Goal: Task Accomplishment & Management: Manage account settings

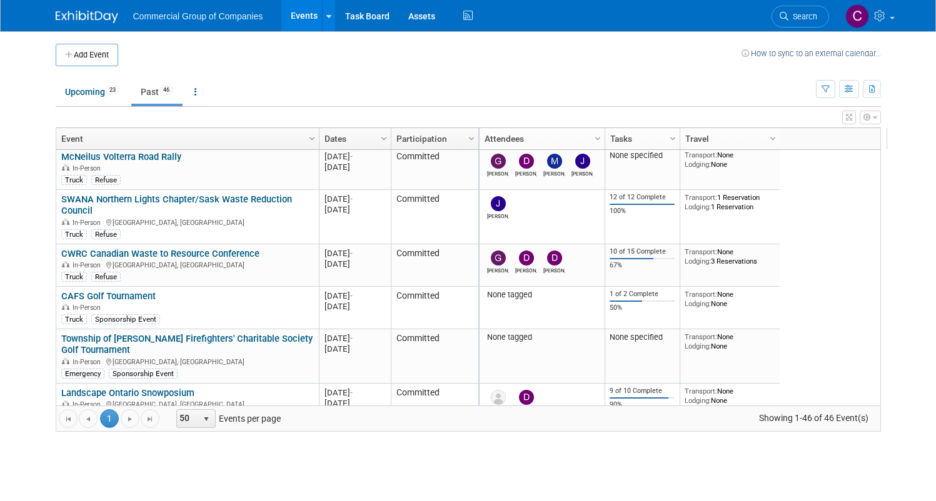
scroll to position [1131, 0]
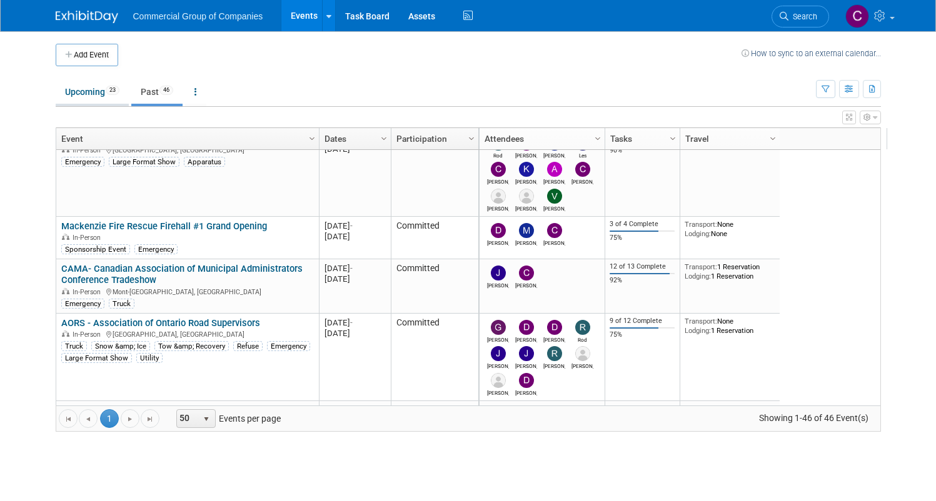
click at [76, 99] on link "Upcoming 23" at bounding box center [92, 92] width 73 height 24
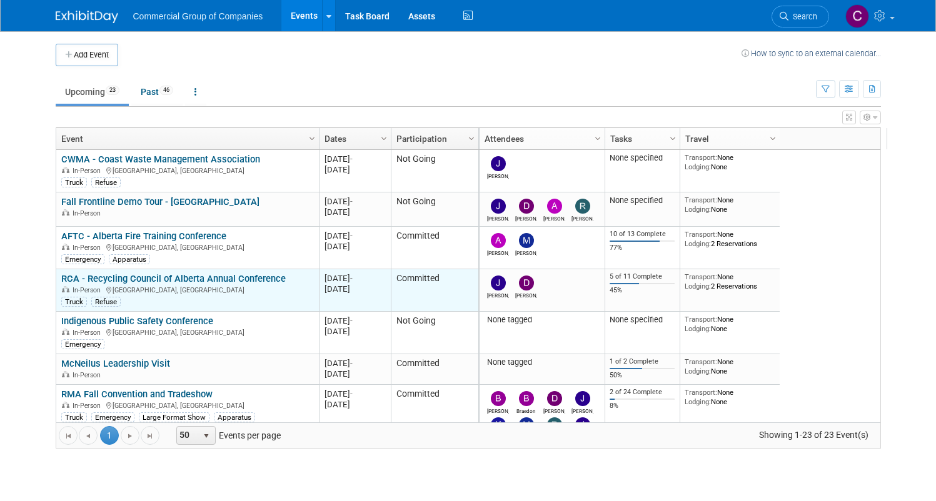
click at [153, 278] on link "RCA - Recycling Council of Alberta Annual Conference" at bounding box center [173, 278] width 224 height 11
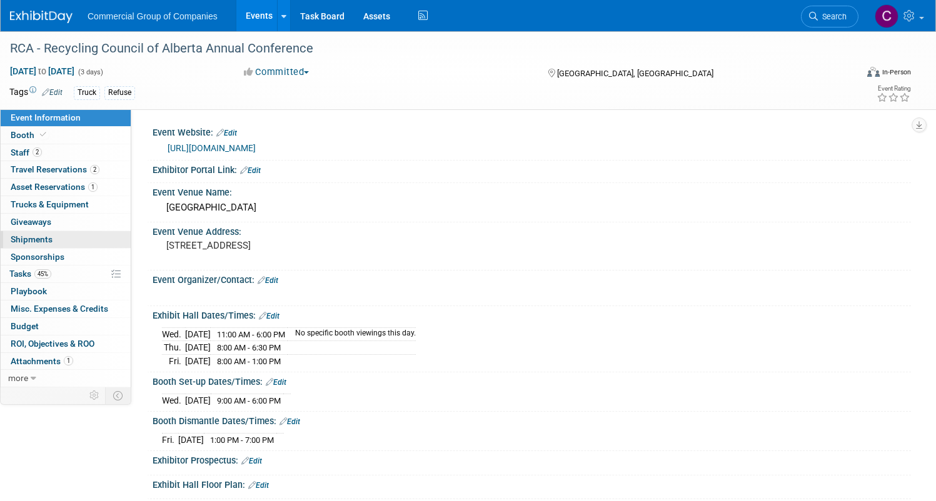
click at [99, 240] on link "0 Shipments 0" at bounding box center [66, 239] width 130 height 17
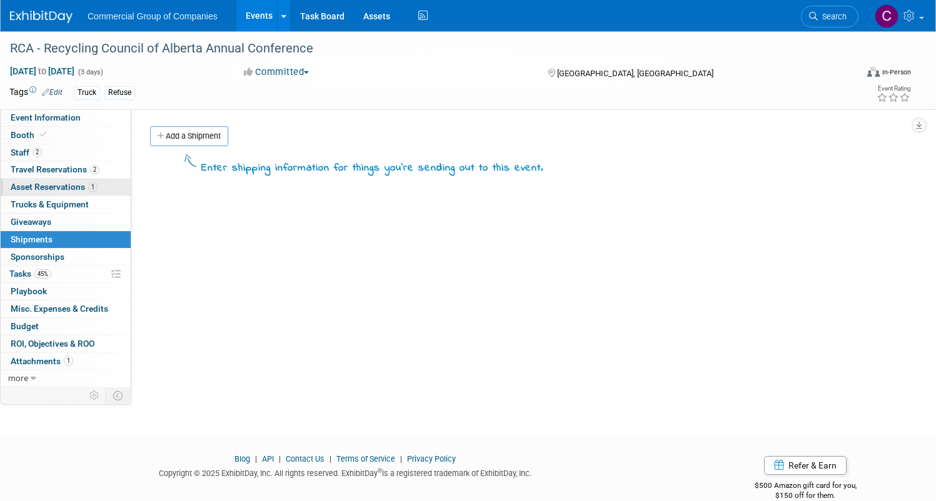
click at [98, 184] on span "1" at bounding box center [92, 187] width 9 height 9
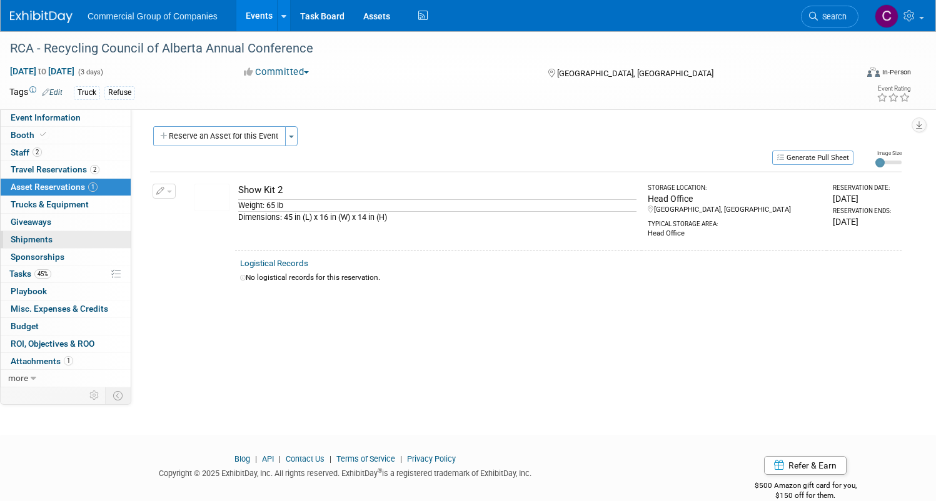
click at [131, 240] on link "0 Shipments 0" at bounding box center [66, 239] width 130 height 17
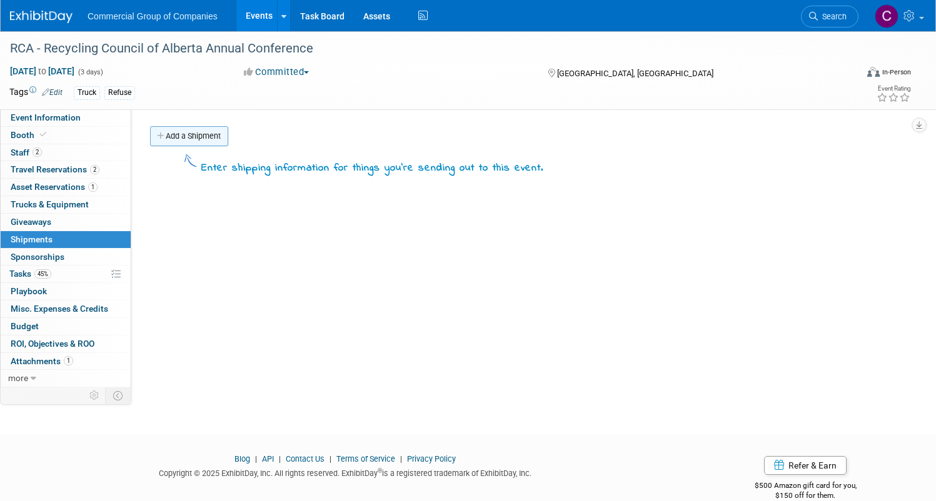
click at [228, 136] on link "Add a Shipment" at bounding box center [189, 136] width 78 height 20
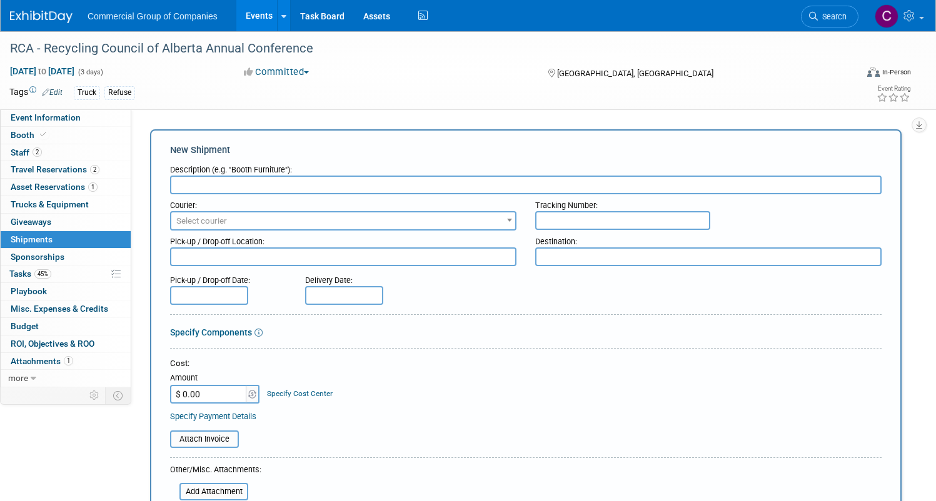
click at [589, 207] on div "Tracking Number:" at bounding box center [708, 202] width 346 height 17
click at [589, 223] on input "text" at bounding box center [622, 220] width 175 height 19
paste input "1ZR5889W0497766924"
type input "1ZR5889W0497766924"
click at [445, 224] on span "Select courier" at bounding box center [343, 222] width 344 height 18
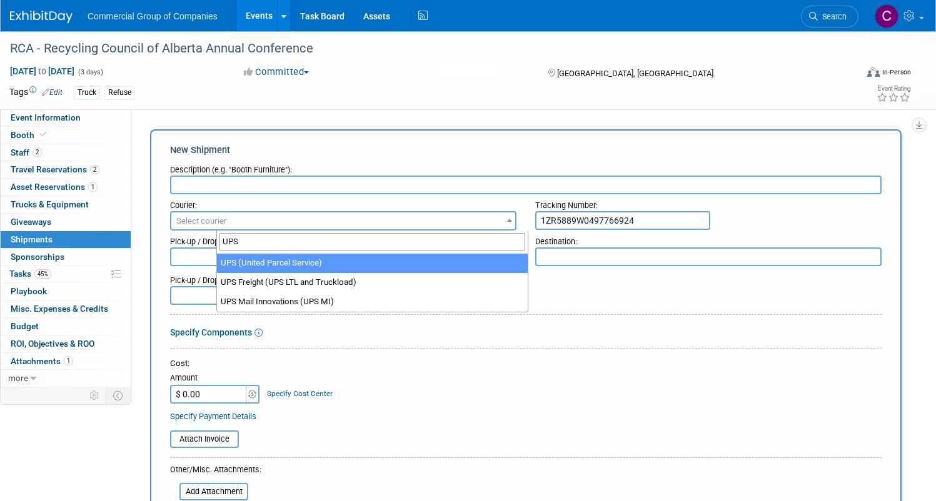
type input "UPS"
select select "508"
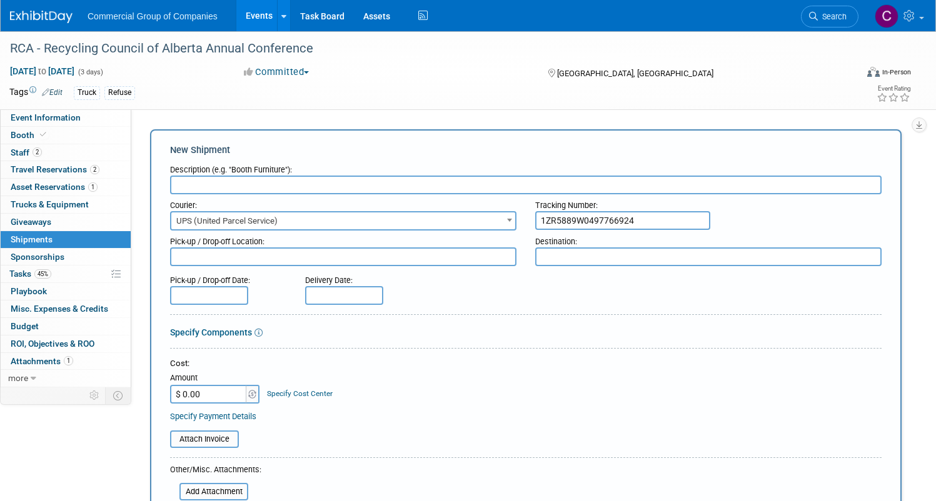
click at [390, 204] on div "Courier:" at bounding box center [343, 202] width 346 height 17
click at [392, 196] on div "Courier:" at bounding box center [343, 202] width 346 height 17
click at [392, 191] on input "text" at bounding box center [525, 185] width 711 height 19
type input "Show Kit Shipment"
click at [351, 252] on textarea at bounding box center [343, 257] width 346 height 19
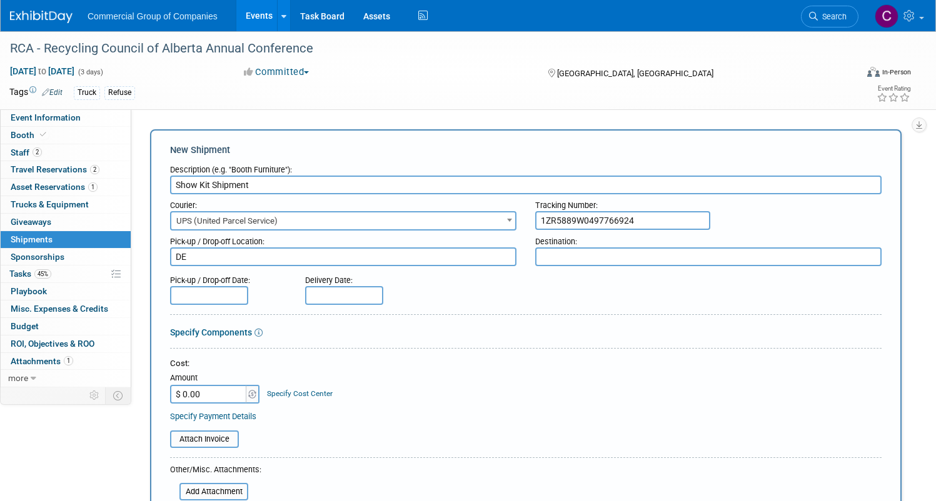
type textarea "DE"
click at [621, 259] on textarea at bounding box center [708, 257] width 346 height 19
type textarea "ED"
click at [248, 292] on input "text" at bounding box center [209, 295] width 78 height 19
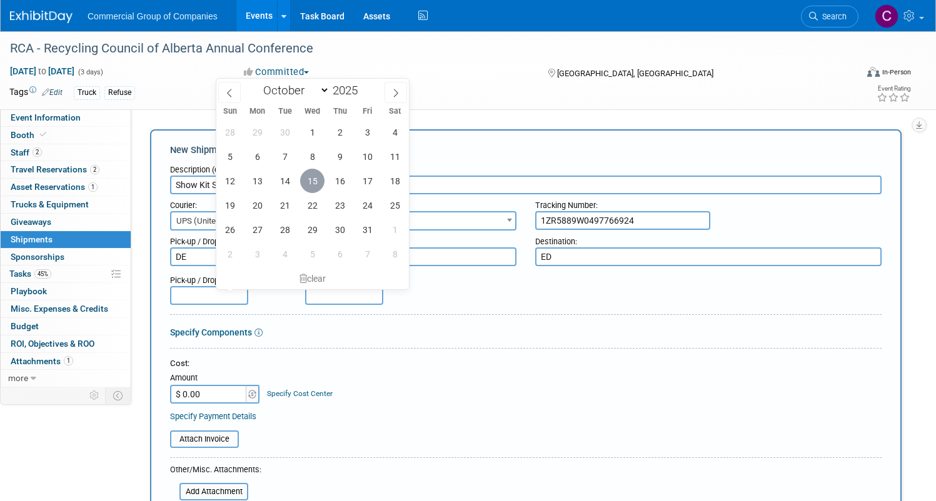
click at [309, 186] on span "15" at bounding box center [312, 181] width 24 height 24
type input "Oct 15, 2025"
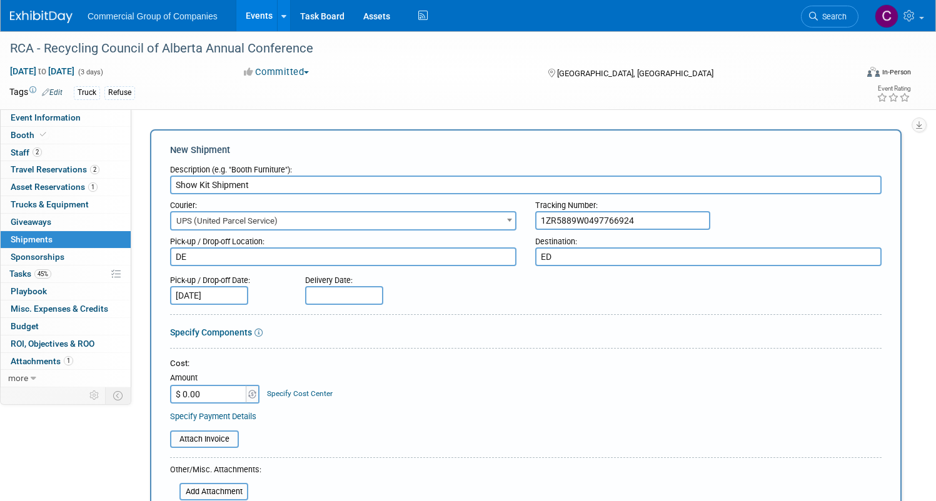
click at [383, 294] on input "text" at bounding box center [344, 295] width 78 height 19
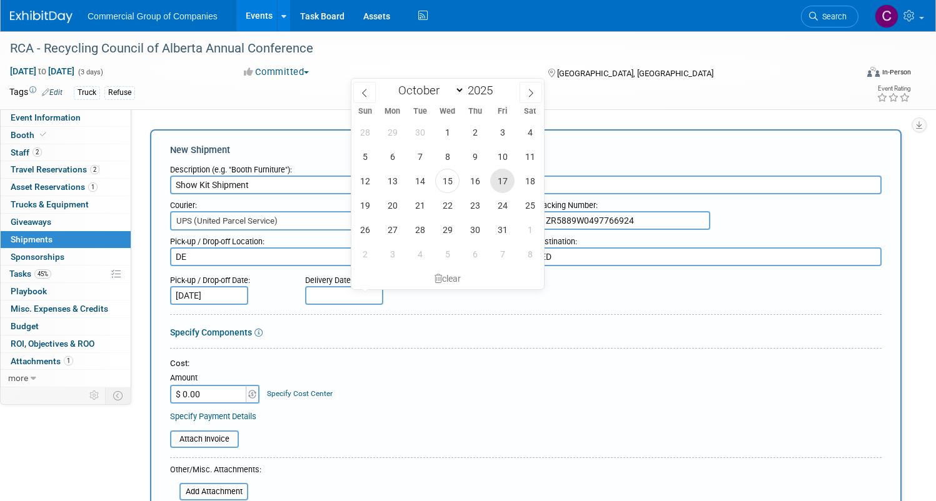
click at [499, 191] on span "17" at bounding box center [502, 181] width 24 height 24
type input "Oct 17, 2025"
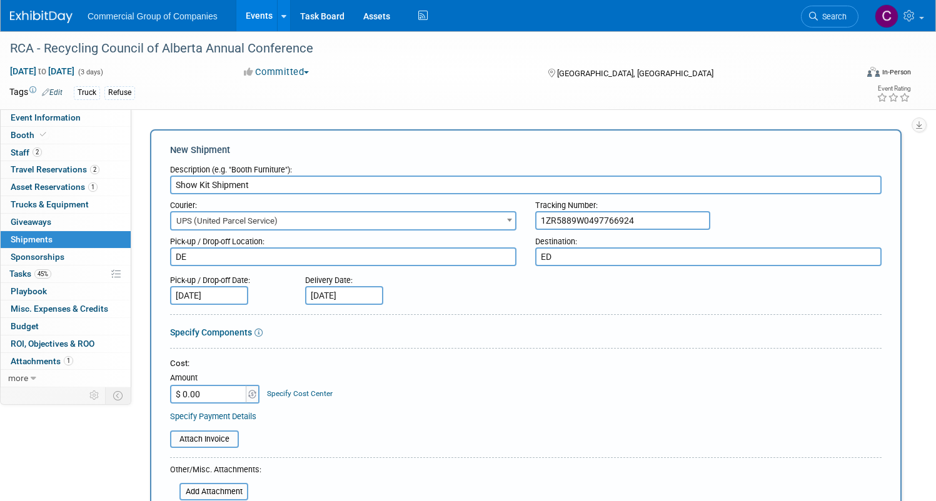
click at [581, 299] on div "Pick-up / Drop-off Date: Oct 15, 2025 Delivery Date: Oct 17, 2025" at bounding box center [526, 287] width 730 height 36
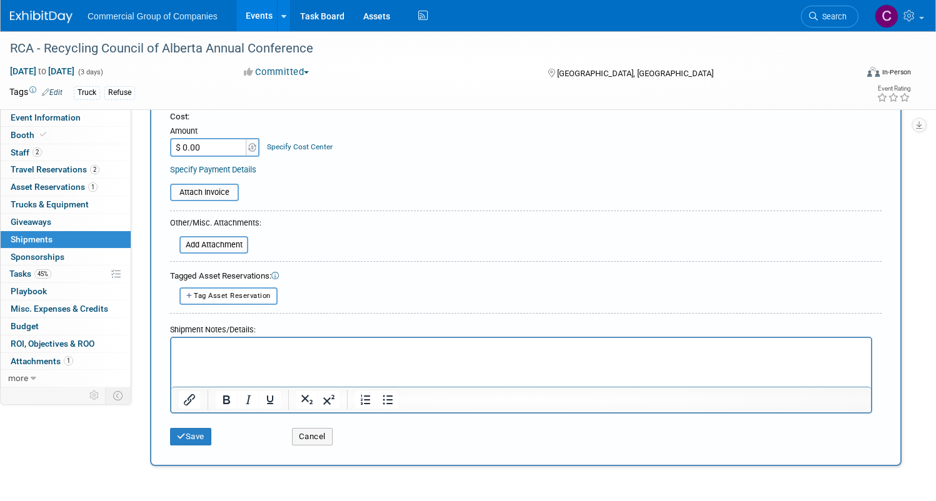
scroll to position [258, 0]
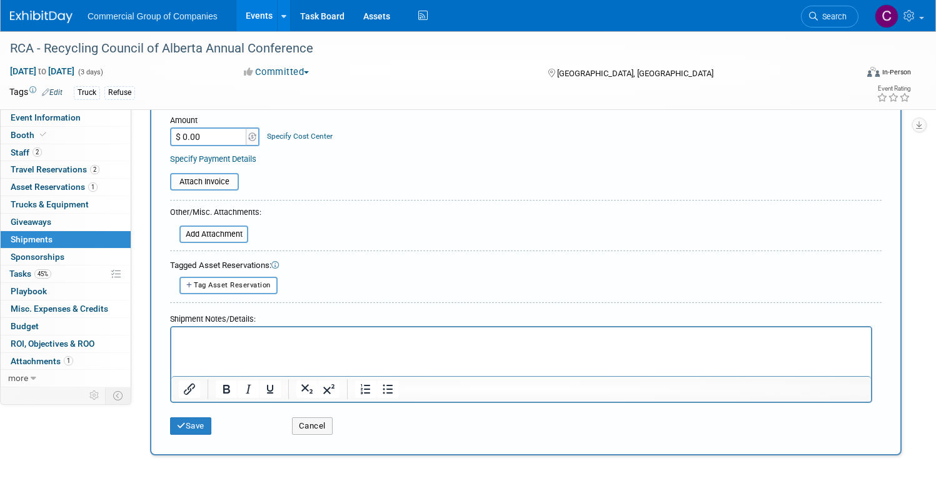
click at [207, 344] on html at bounding box center [520, 336] width 699 height 18
click at [211, 426] on button "Save" at bounding box center [190, 427] width 41 height 18
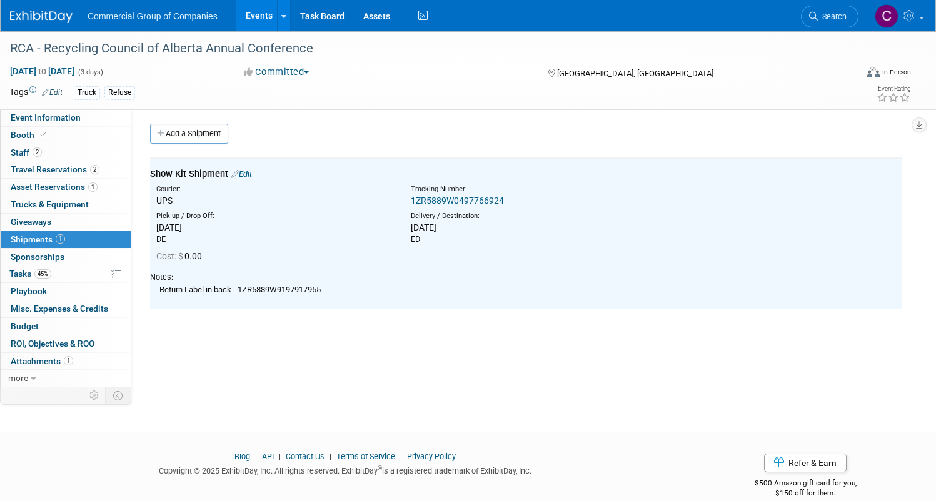
scroll to position [0, 0]
click at [228, 139] on link "Add a Shipment" at bounding box center [189, 136] width 78 height 20
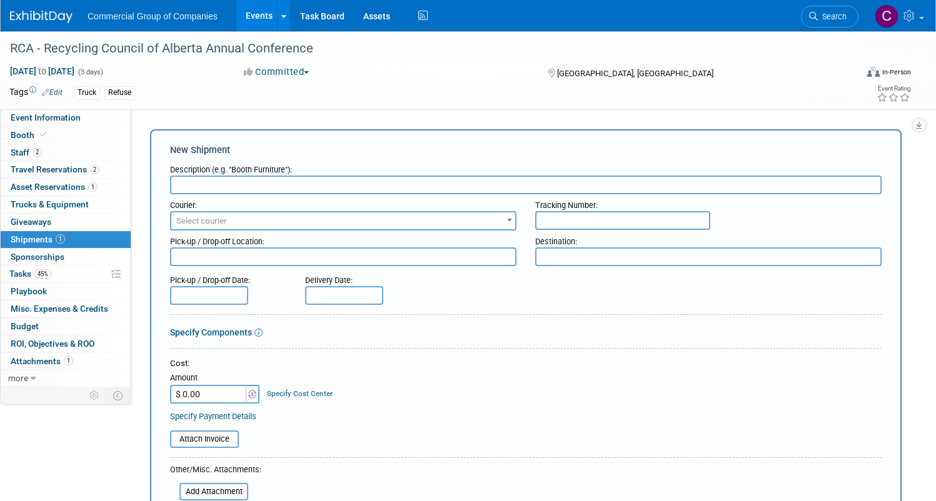
click at [256, 181] on input "text" at bounding box center [525, 185] width 711 height 19
type input "Giveaway Shipment"
click at [345, 219] on span "Select courier" at bounding box center [343, 222] width 344 height 18
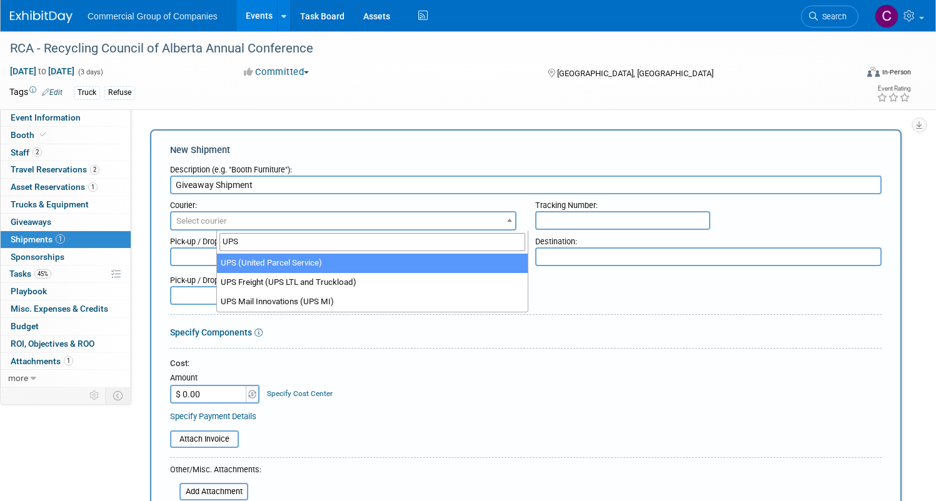
type input "UPS"
select select "508"
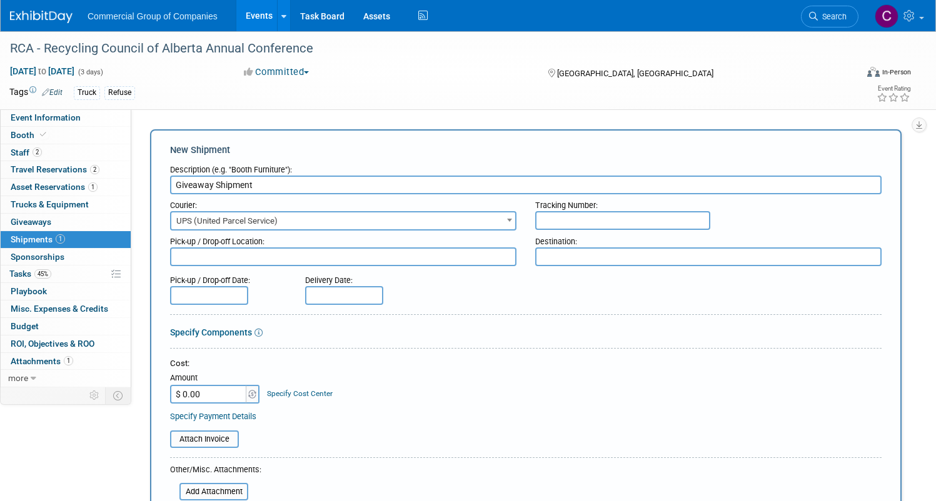
click at [652, 215] on input "text" at bounding box center [622, 220] width 175 height 19
paste input "1ZR5889W2097835364"
type input "1ZR5889W2097835364"
click at [459, 267] on div at bounding box center [525, 267] width 711 height 3
click at [463, 259] on textarea at bounding box center [343, 257] width 346 height 19
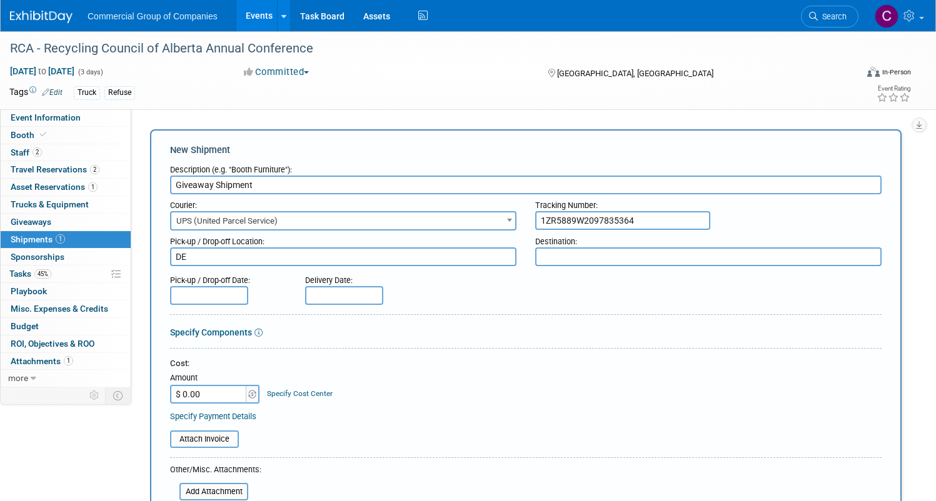
type textarea "DE"
type textarea "ED"
click at [246, 296] on input "text" at bounding box center [209, 295] width 78 height 19
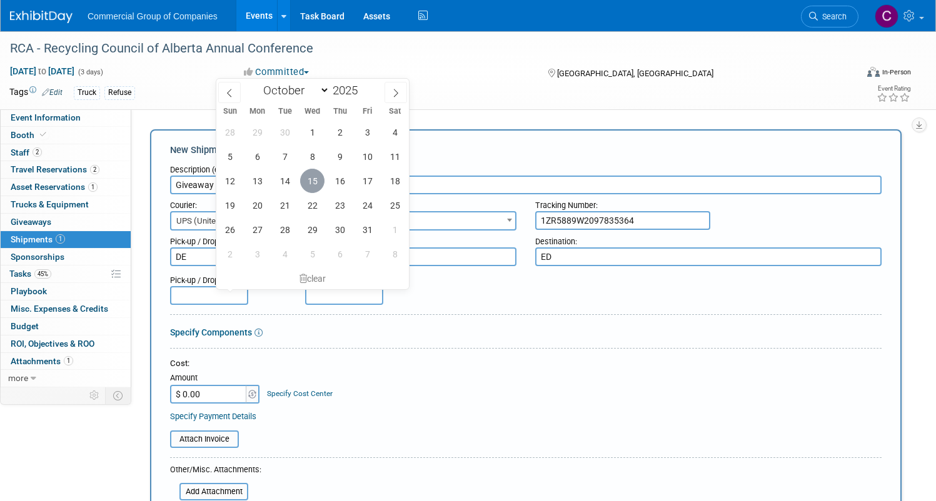
click at [311, 182] on span "15" at bounding box center [312, 181] width 24 height 24
type input "Oct 15, 2025"
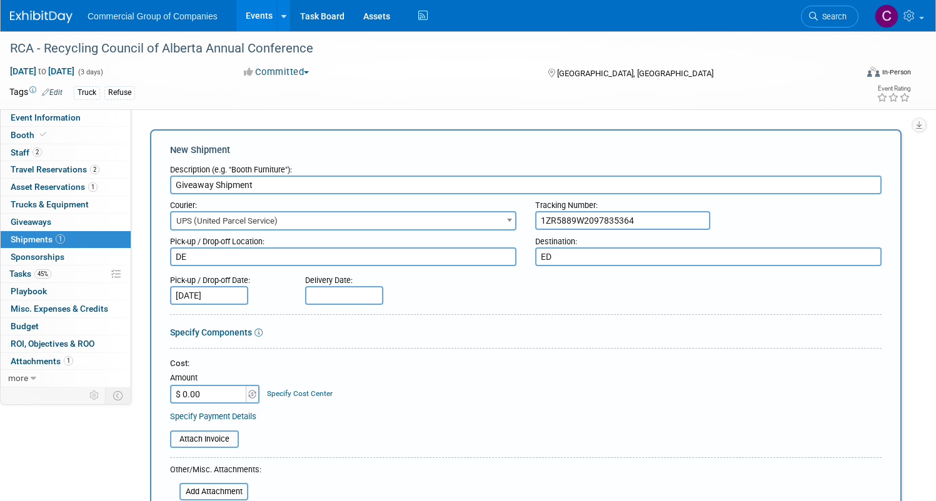
click at [383, 299] on input "text" at bounding box center [344, 295] width 78 height 19
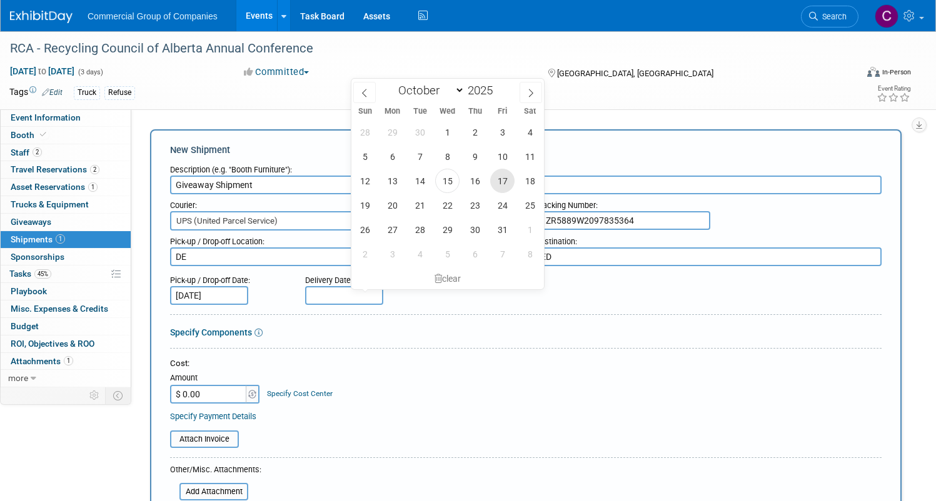
click at [506, 187] on span "17" at bounding box center [502, 181] width 24 height 24
type input "Oct 17, 2025"
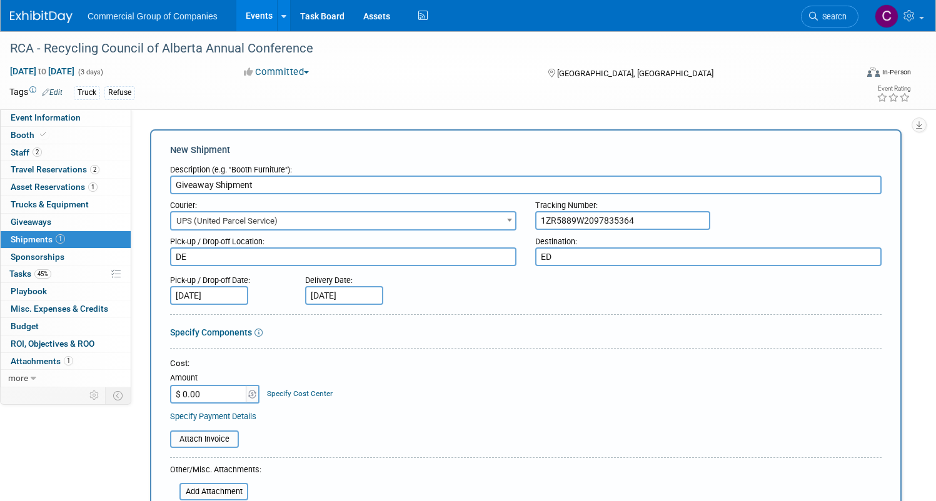
click at [534, 296] on div "Pick-up / Drop-off Date: Oct 15, 2025 Delivery Date: Oct 17, 2025" at bounding box center [526, 287] width 730 height 36
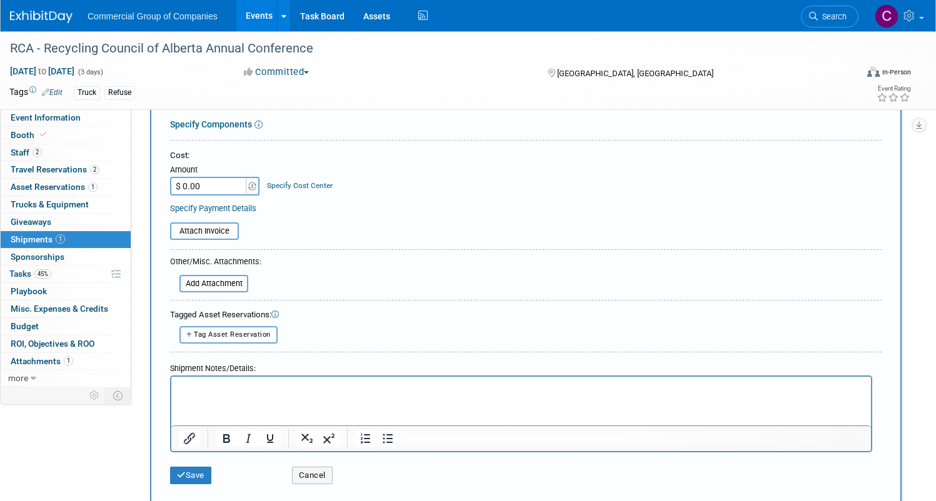
scroll to position [308, 0]
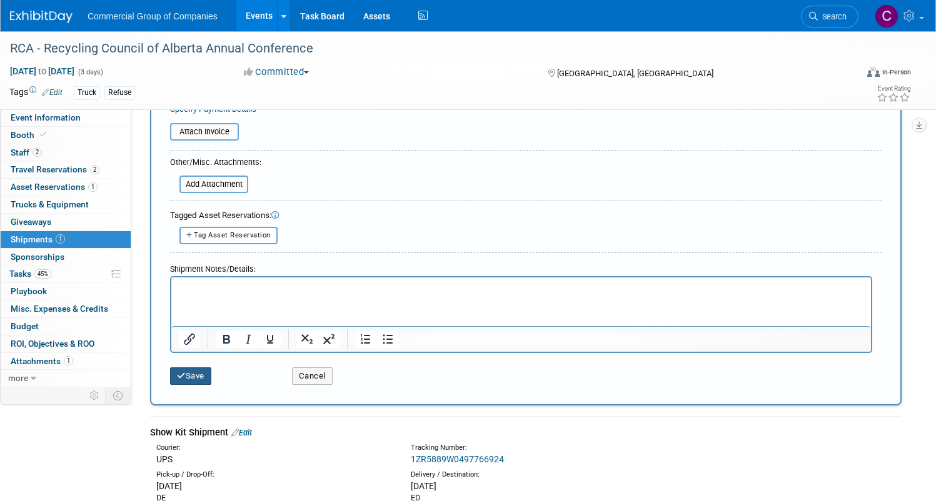
click at [211, 376] on button "Save" at bounding box center [190, 377] width 41 height 18
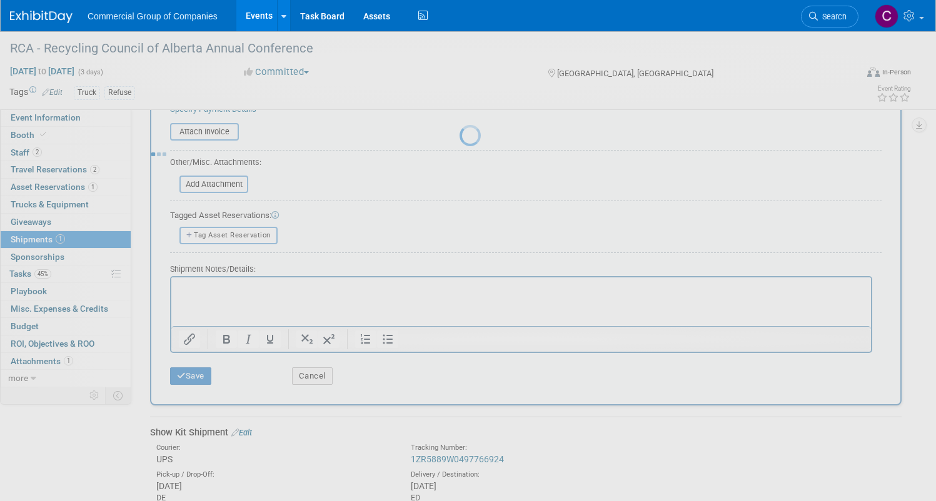
scroll to position [63, 0]
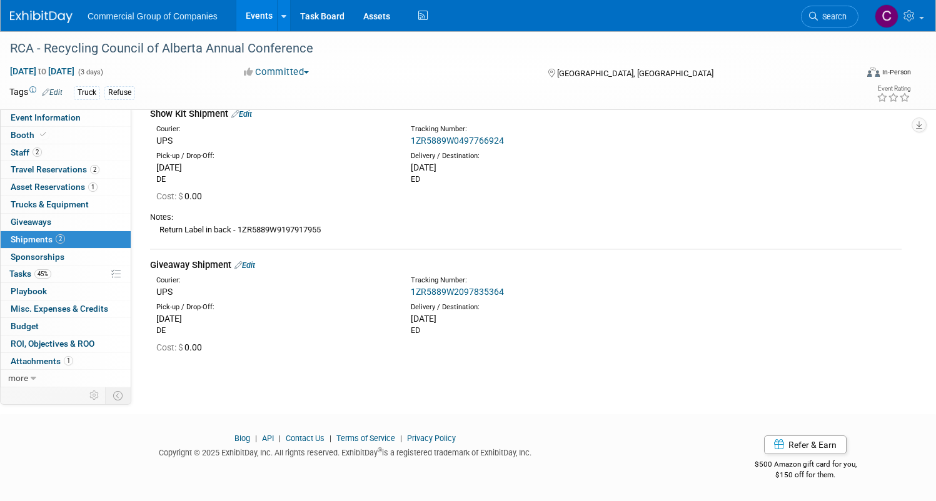
drag, startPoint x: 541, startPoint y: 133, endPoint x: 542, endPoint y: 141, distance: 8.1
click at [542, 141] on div "Tracking Number: 1ZR5889W0497766924" at bounding box center [560, 135] width 318 height 23
copy div "1ZR5889W0497766924"
drag, startPoint x: 544, startPoint y: 288, endPoint x: 433, endPoint y: 288, distance: 111.3
click at [433, 288] on div "Tracking Number: 1ZR5889W2097835364" at bounding box center [560, 287] width 318 height 23
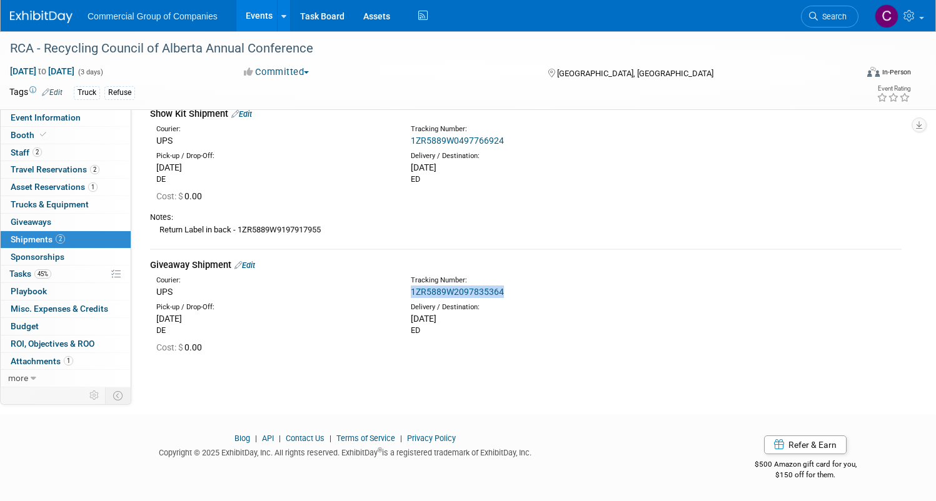
copy link "1ZR5889W2097835364"
click at [638, 291] on div "1ZR5889W2097835364" at bounding box center [560, 292] width 299 height 13
